Goal: Task Accomplishment & Management: Manage account settings

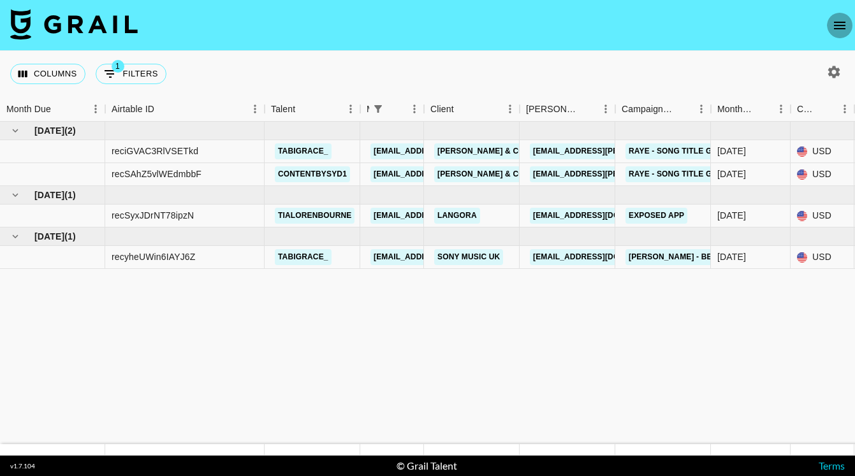
click at [828, 29] on button "open drawer" at bounding box center [840, 26] width 26 height 26
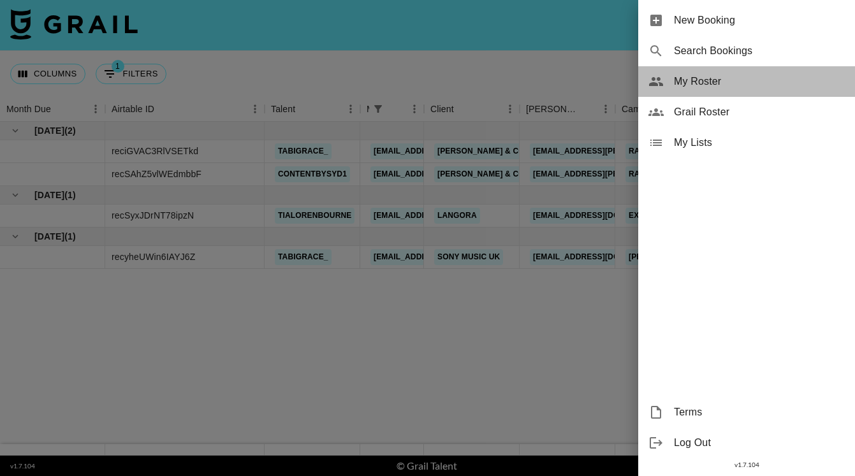
click at [697, 82] on span "My Roster" at bounding box center [759, 81] width 171 height 15
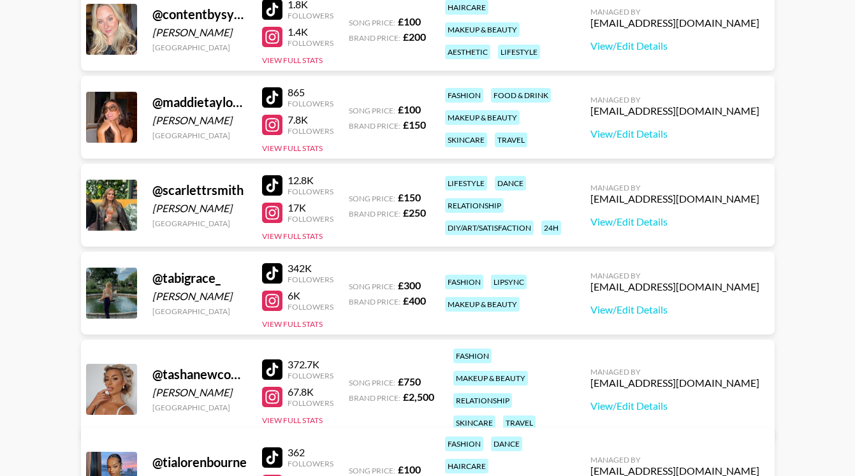
scroll to position [213, 0]
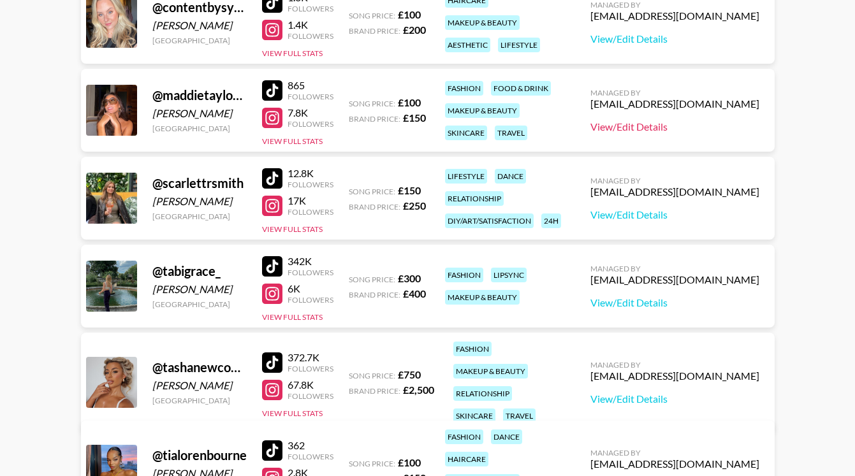
click at [705, 130] on link "View/Edit Details" at bounding box center [675, 127] width 169 height 13
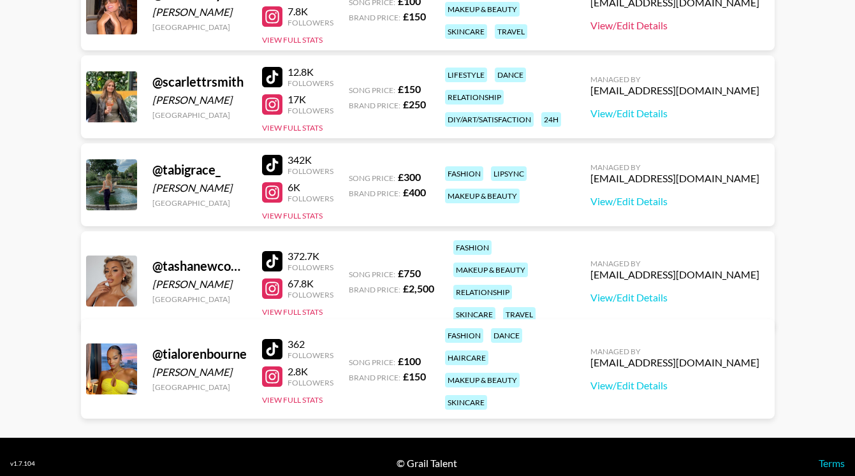
scroll to position [327, 0]
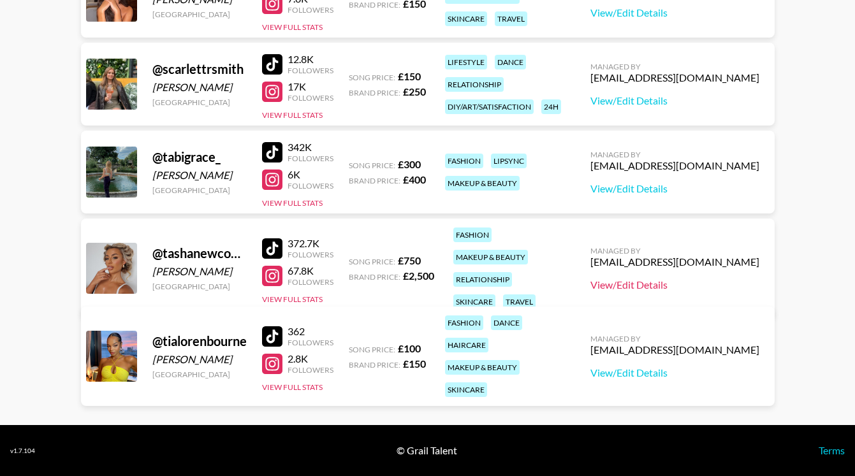
click at [674, 279] on link "View/Edit Details" at bounding box center [675, 285] width 169 height 13
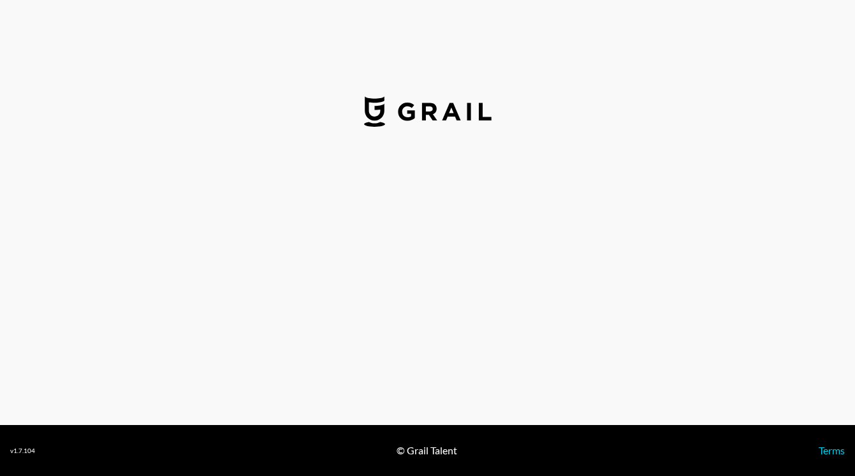
select select "GBP"
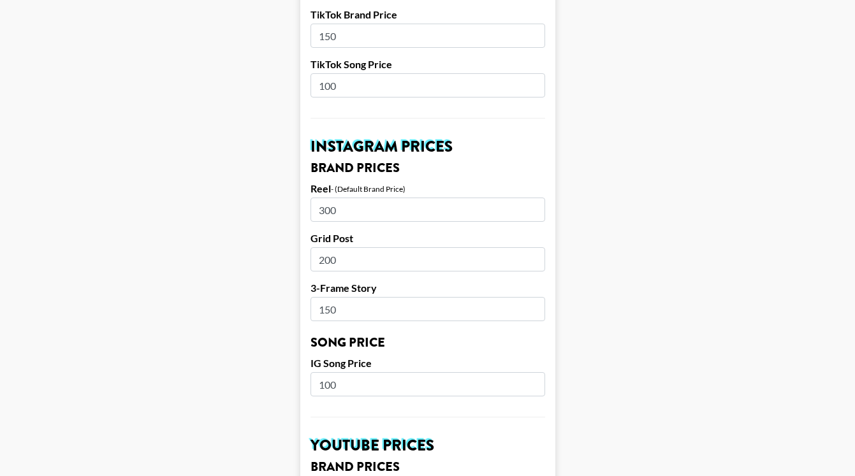
scroll to position [552, 0]
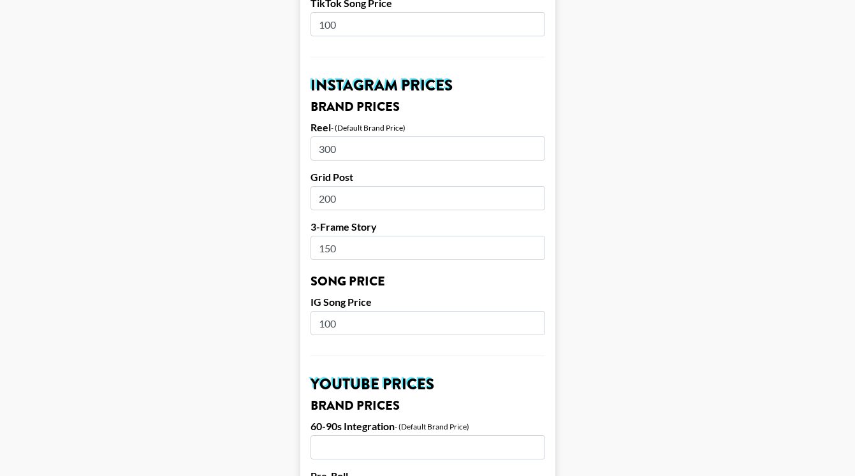
drag, startPoint x: 350, startPoint y: 146, endPoint x: 276, endPoint y: 146, distance: 74.0
click at [277, 146] on main "Airtable ID: recbkuEHPaHrQ0oj5 Manager(s) scarlett@grail-talent.com ​ TikTok Us…" at bounding box center [427, 313] width 835 height 1588
type input "250"
click at [393, 247] on input "150" at bounding box center [428, 248] width 235 height 24
type input "100"
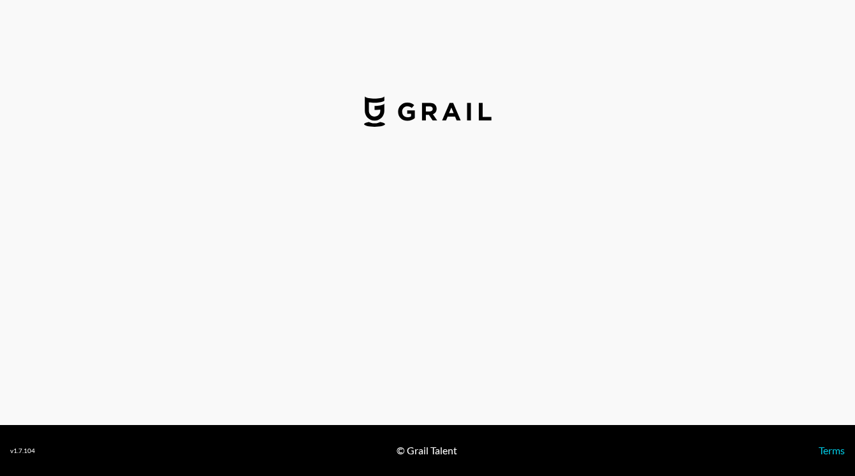
select select "GBP"
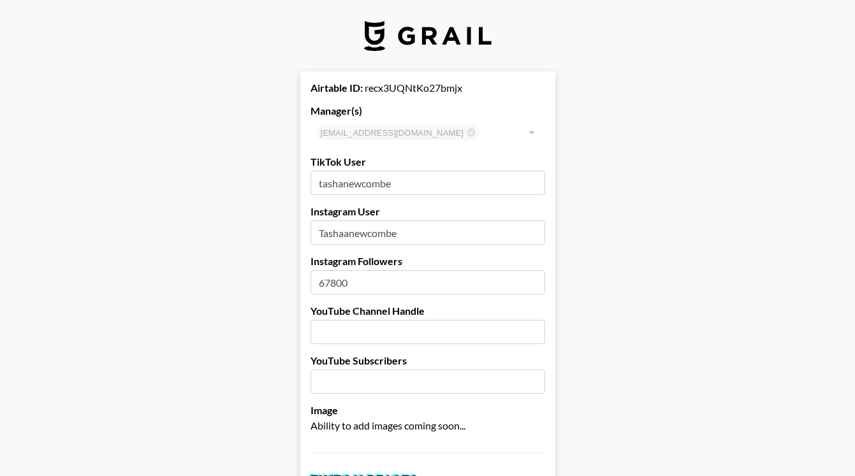
drag, startPoint x: 355, startPoint y: 287, endPoint x: 324, endPoint y: 284, distance: 31.4
click at [324, 284] on input "67800" at bounding box center [428, 282] width 235 height 24
type input "68000"
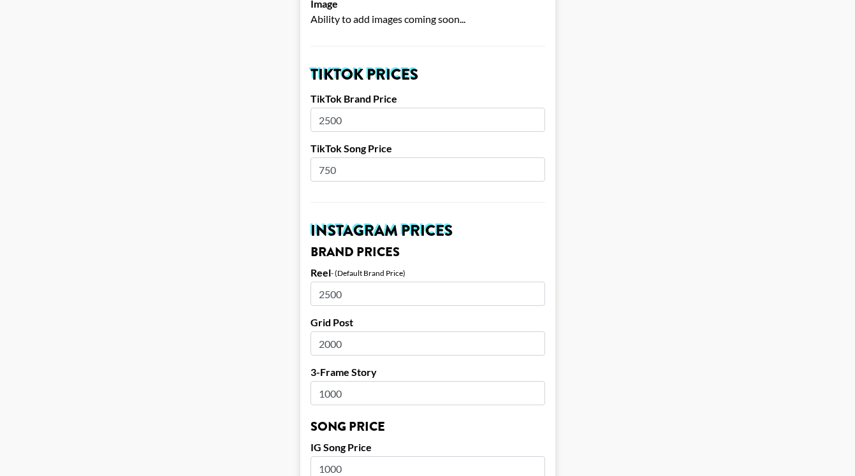
scroll to position [527, 0]
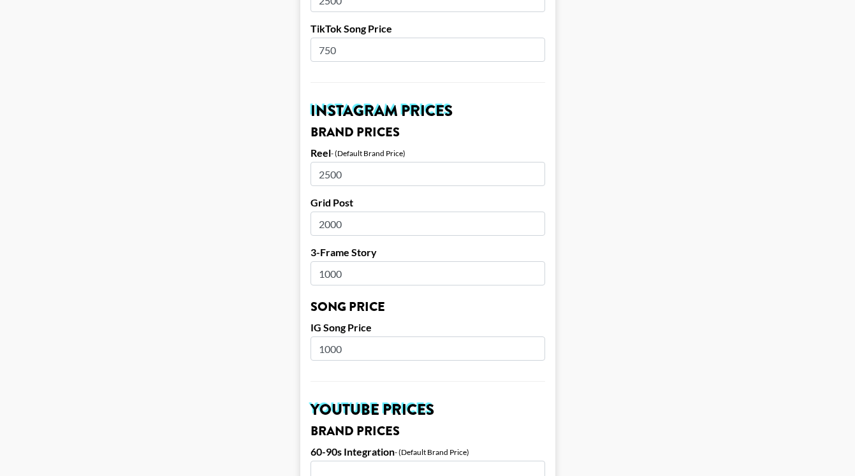
drag, startPoint x: 352, startPoint y: 275, endPoint x: 277, endPoint y: 263, distance: 76.2
click at [279, 263] on main "Airtable ID: recx3UQNtKo27bmjx Manager(s) scarlett@grail-talent.com ​ TikTok Us…" at bounding box center [427, 339] width 835 height 1588
type input "800"
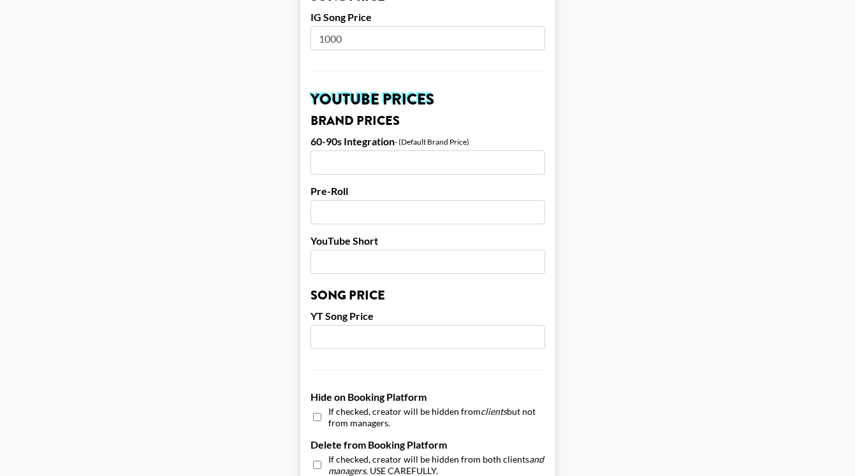
scroll to position [1254, 0]
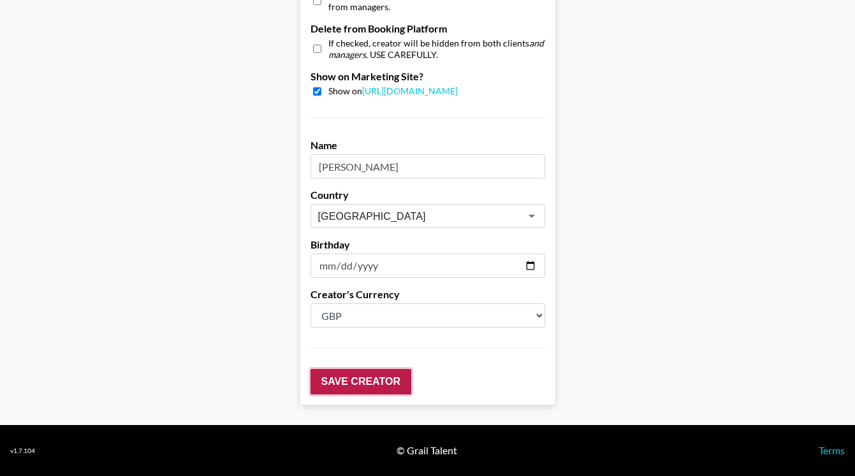
click at [367, 378] on input "Save Creator" at bounding box center [361, 382] width 101 height 26
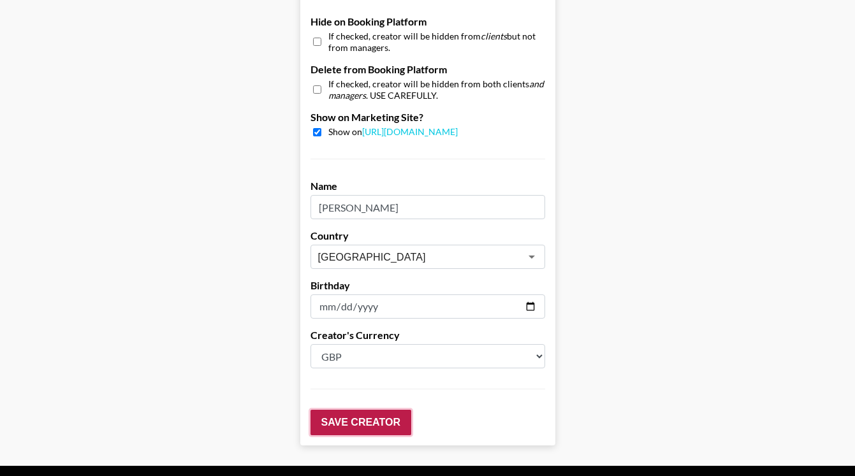
scroll to position [1295, 0]
